Goal: Transaction & Acquisition: Purchase product/service

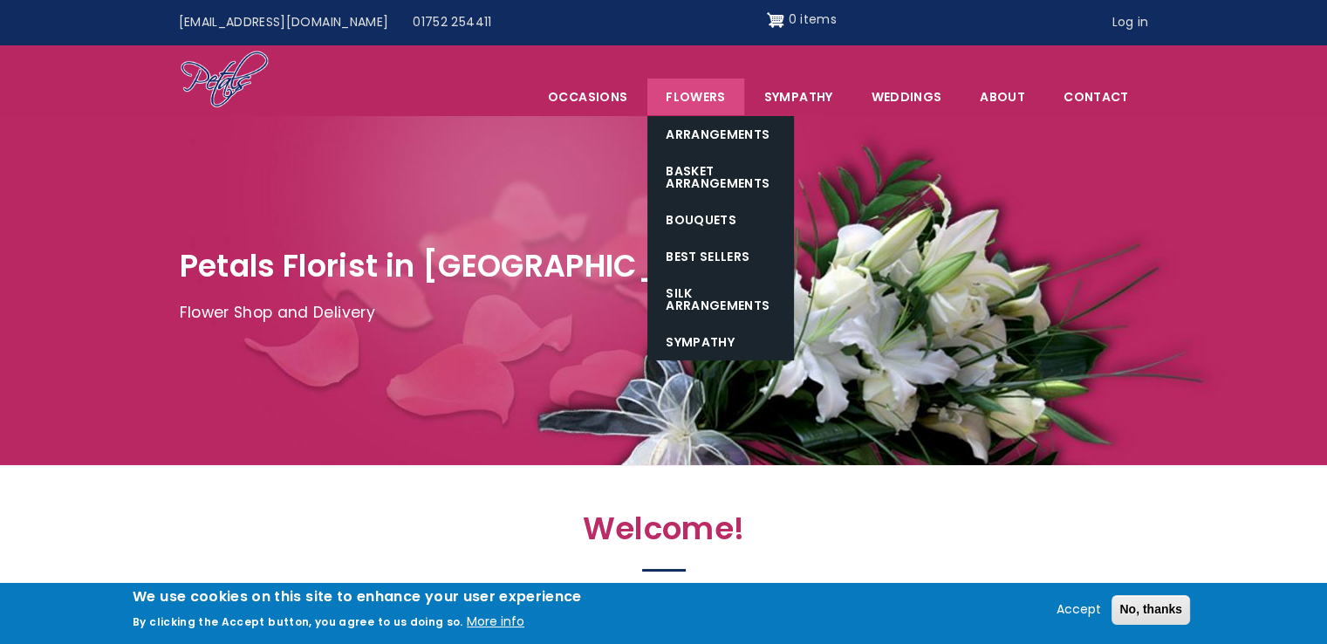
click at [705, 92] on link "Flowers" at bounding box center [695, 96] width 96 height 37
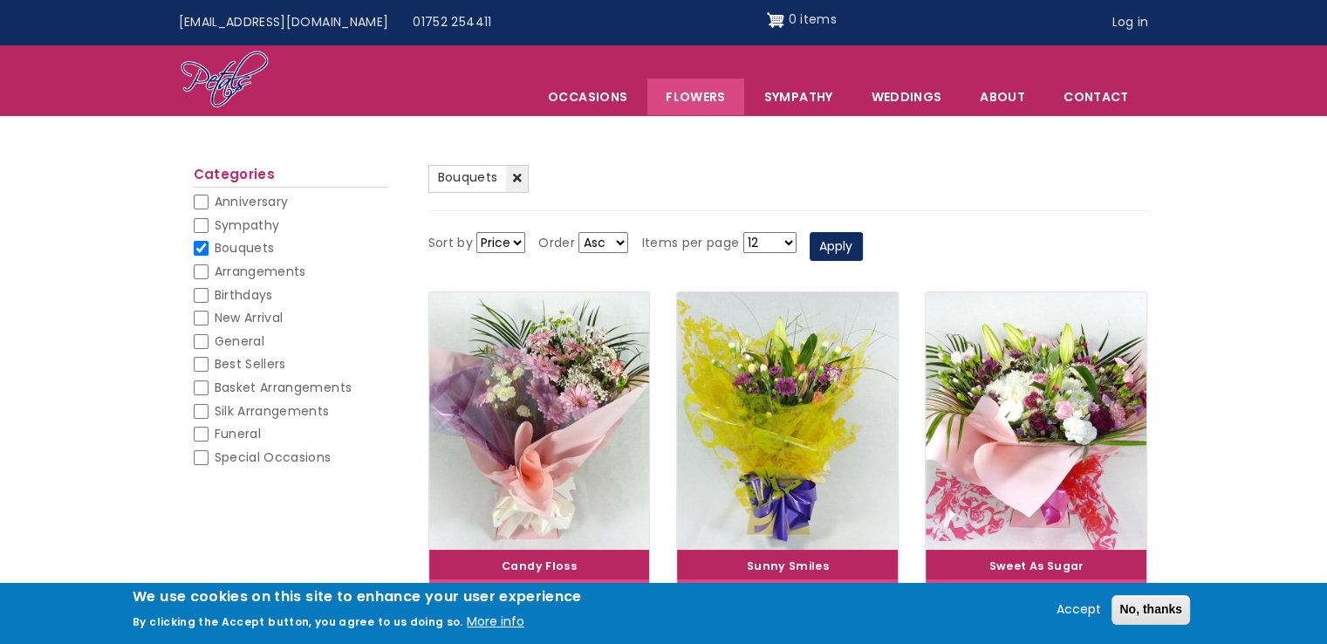
click at [202, 219] on input "Sympathy" at bounding box center [201, 225] width 15 height 15
checkbox input "false"
